Goal: Task Accomplishment & Management: Manage account settings

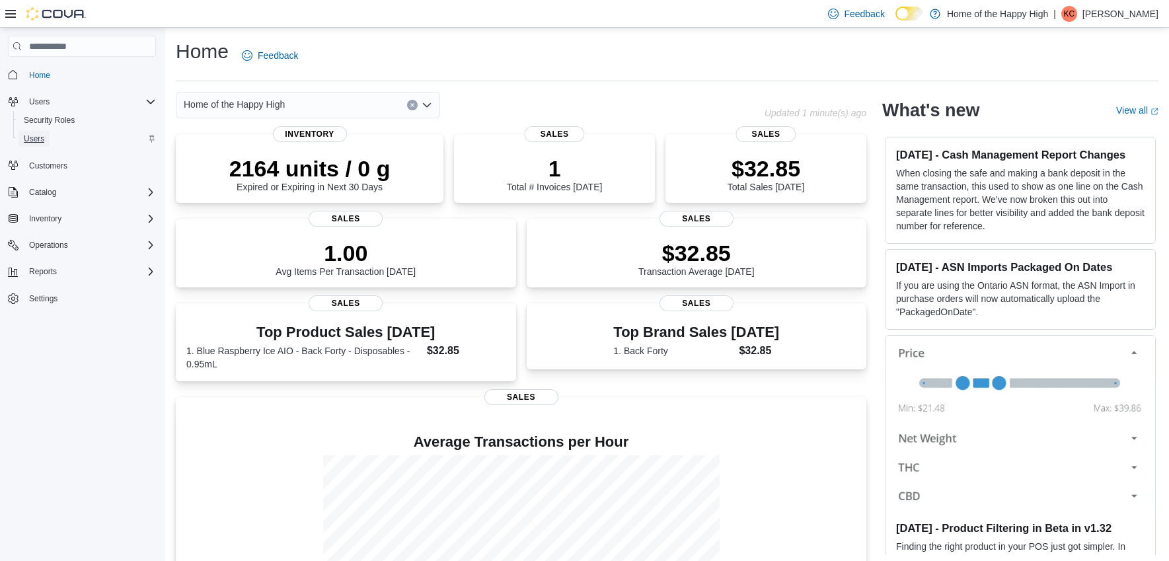
click at [48, 142] on link "Users" at bounding box center [34, 139] width 31 height 16
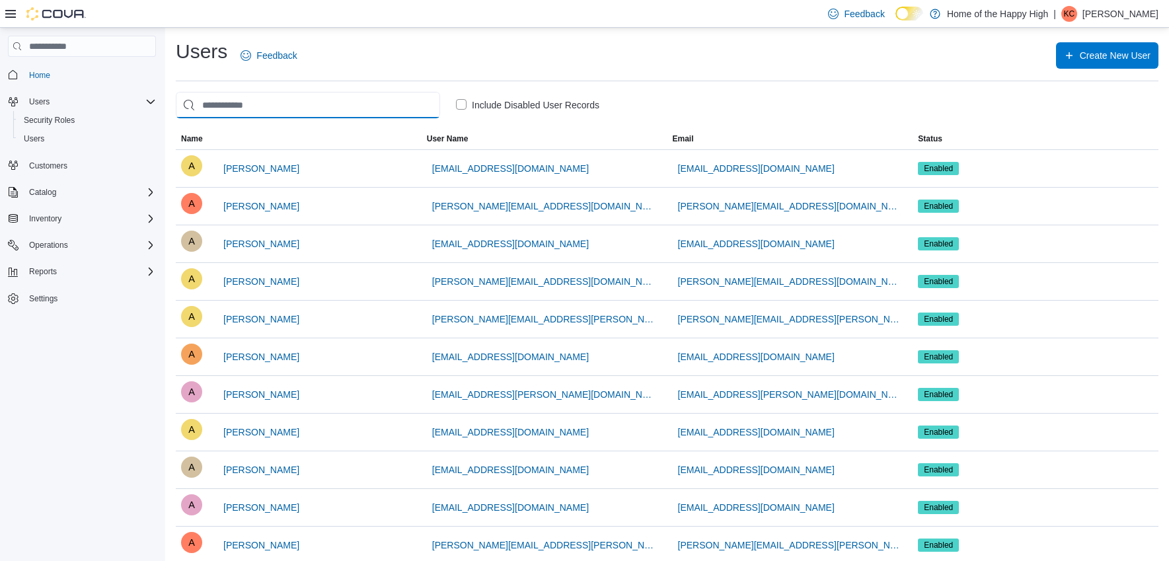
click at [230, 106] on input "search" at bounding box center [308, 105] width 264 height 26
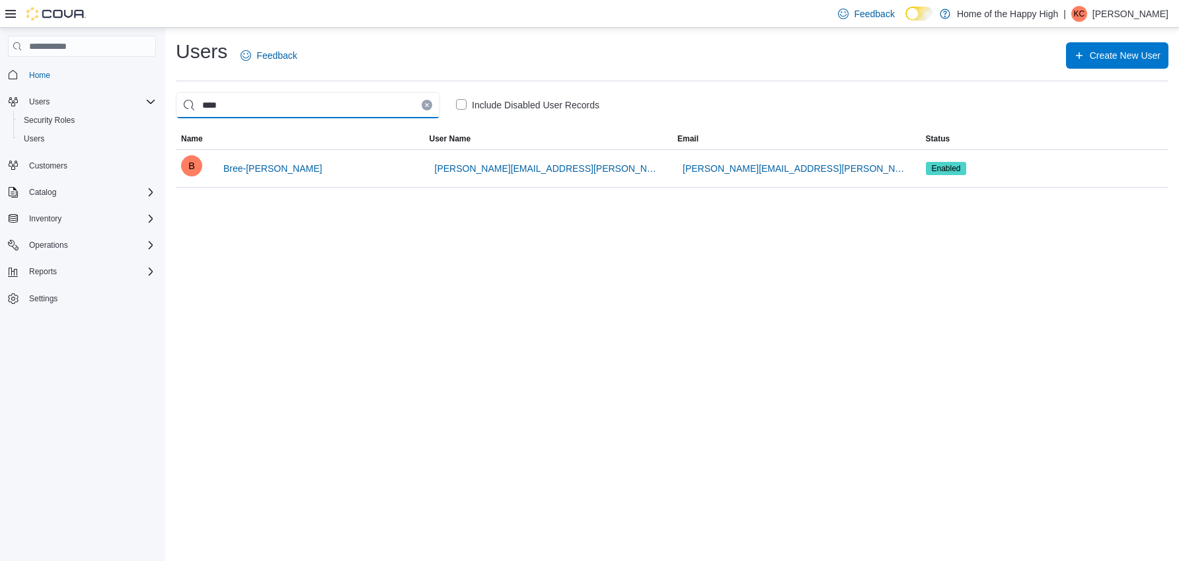
type input "****"
click at [462, 101] on label "Include Disabled User Records" at bounding box center [527, 105] width 143 height 16
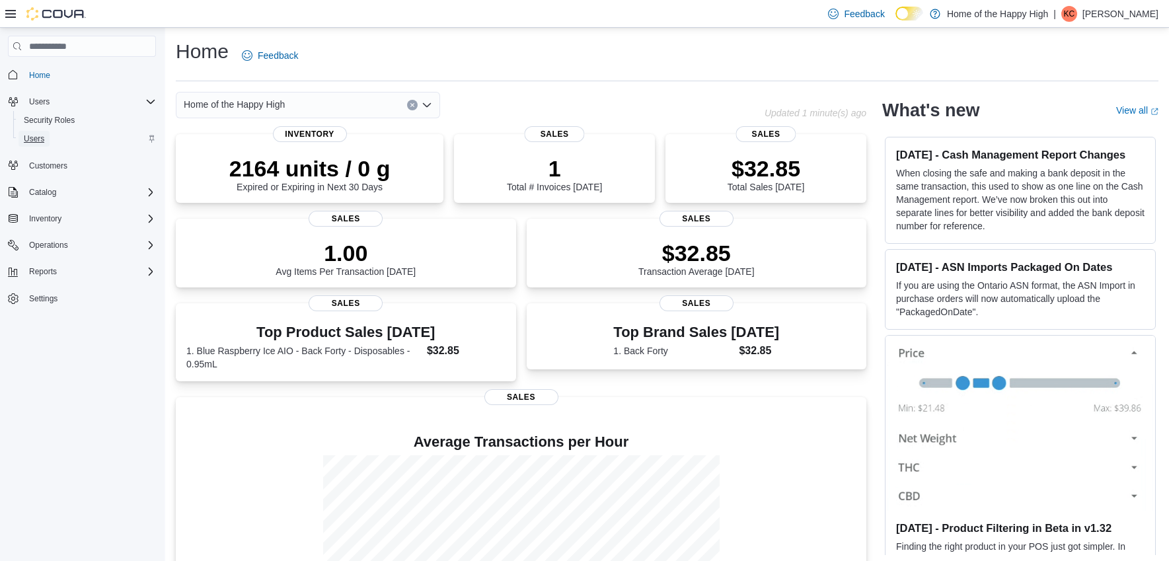
click at [36, 139] on span "Users" at bounding box center [34, 139] width 20 height 11
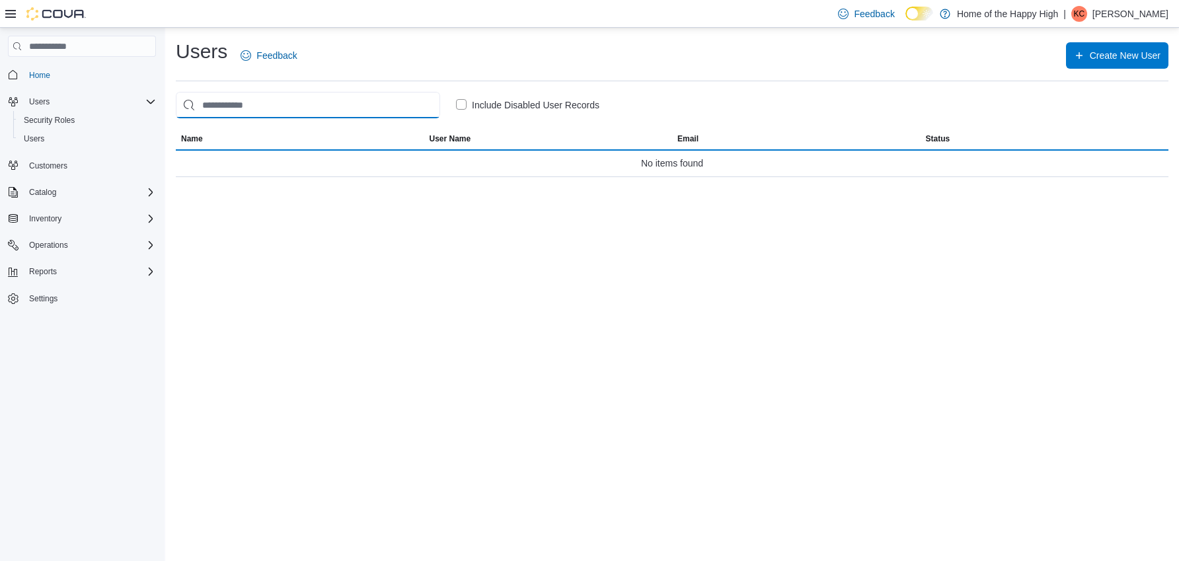
click at [221, 106] on input "search" at bounding box center [308, 105] width 264 height 26
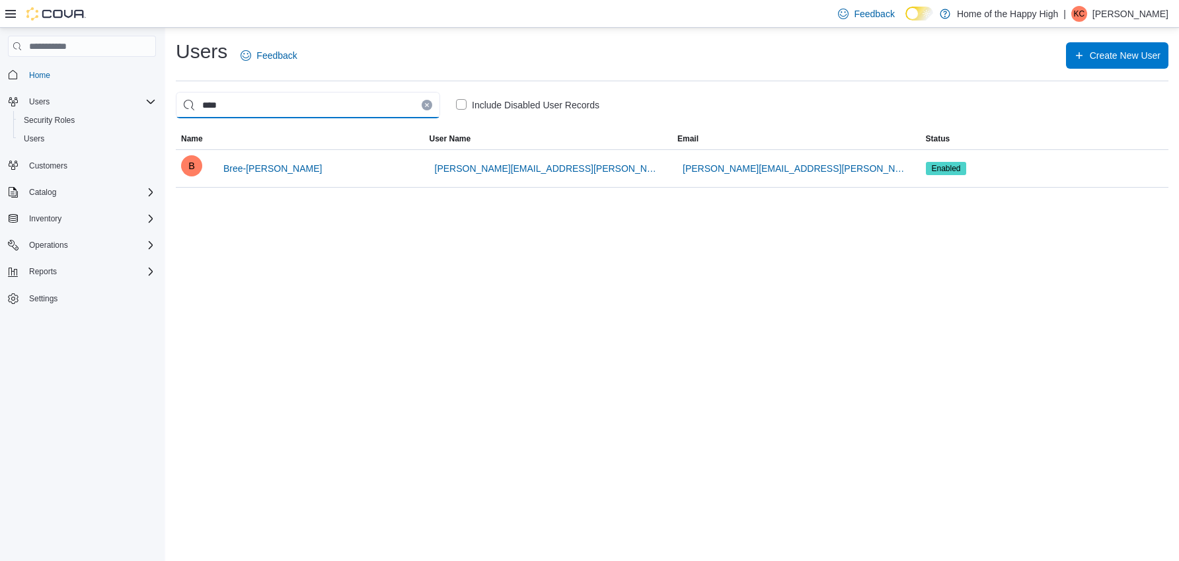
type input "****"
click at [459, 103] on label "Include Disabled User Records" at bounding box center [527, 105] width 143 height 16
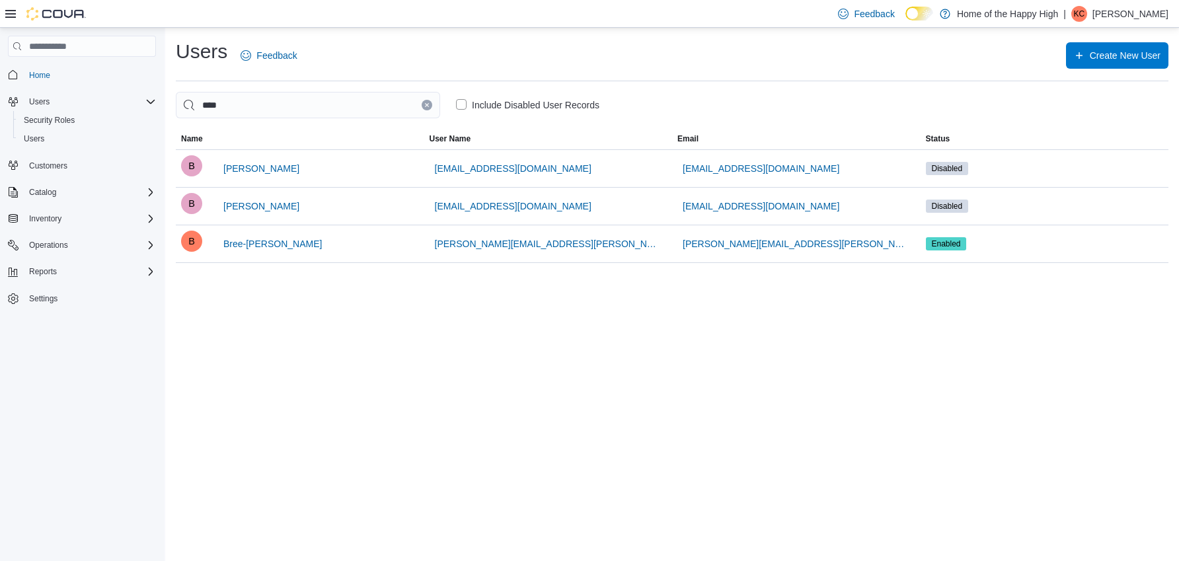
click at [460, 102] on label "Include Disabled User Records" at bounding box center [527, 105] width 143 height 16
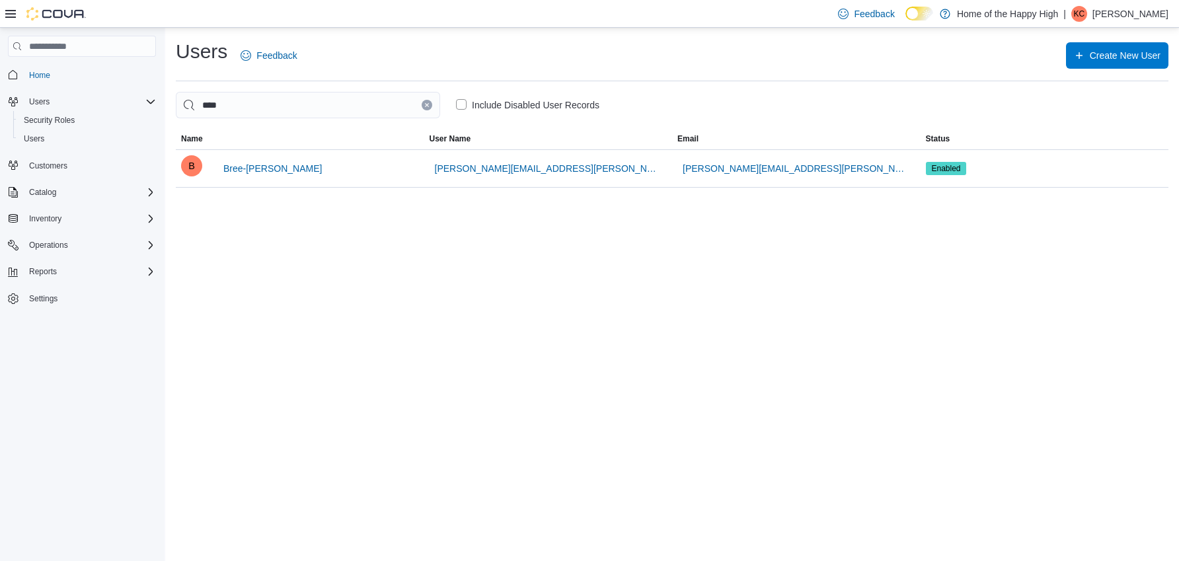
click at [1158, 10] on p "King Chan" at bounding box center [1131, 14] width 76 height 16
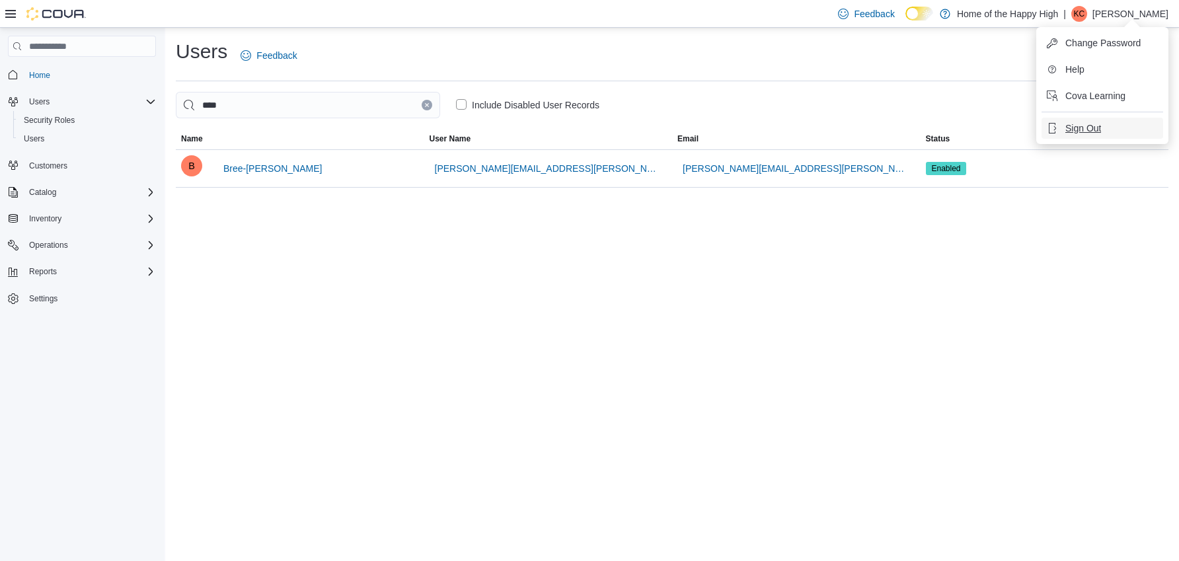
click at [1091, 132] on span "Sign Out" at bounding box center [1084, 128] width 36 height 13
